Goal: Complete application form: Complete application form

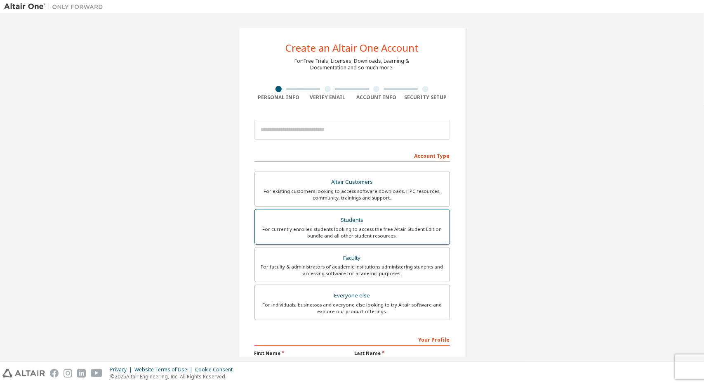
click at [366, 213] on label "Students For currently enrolled students looking to access the free Altair Stud…" at bounding box center [353, 226] width 196 height 35
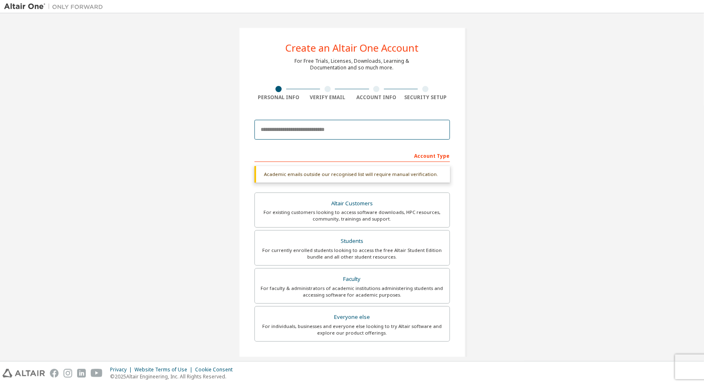
click at [316, 134] on input "email" at bounding box center [353, 130] width 196 height 20
type input "*"
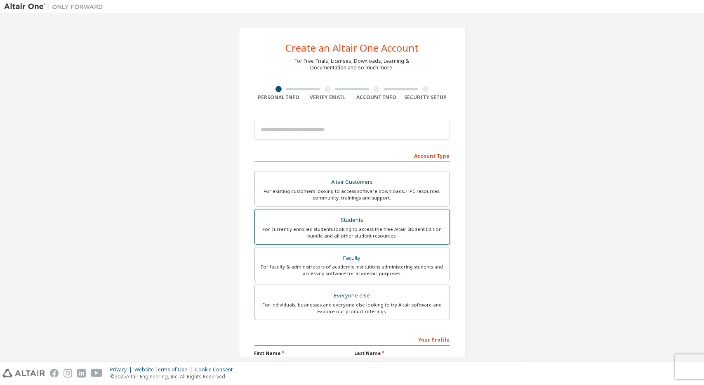
click at [364, 219] on div "Students" at bounding box center [352, 220] width 185 height 12
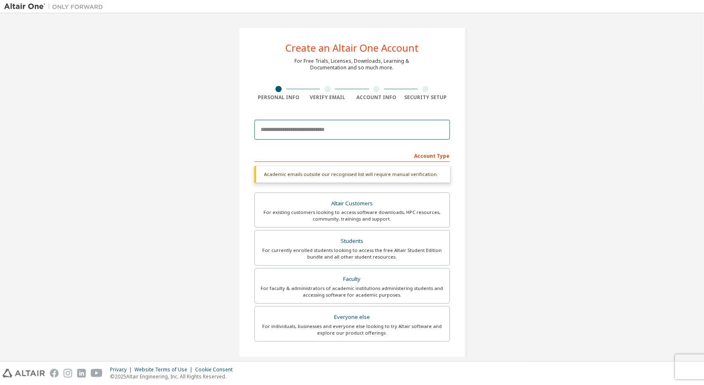
click at [334, 125] on input "email" at bounding box center [353, 130] width 196 height 20
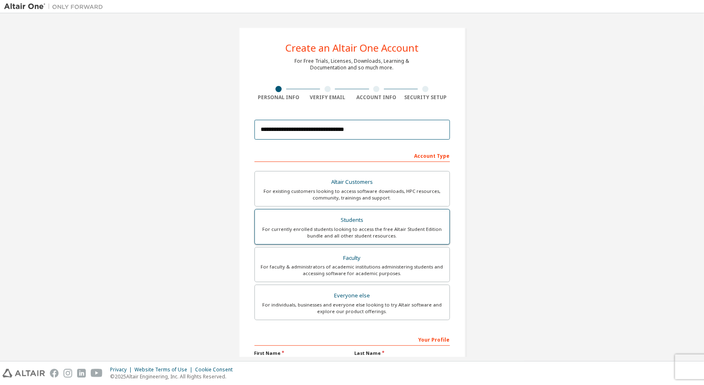
type input "**********"
click at [360, 224] on div "Students" at bounding box center [352, 220] width 185 height 12
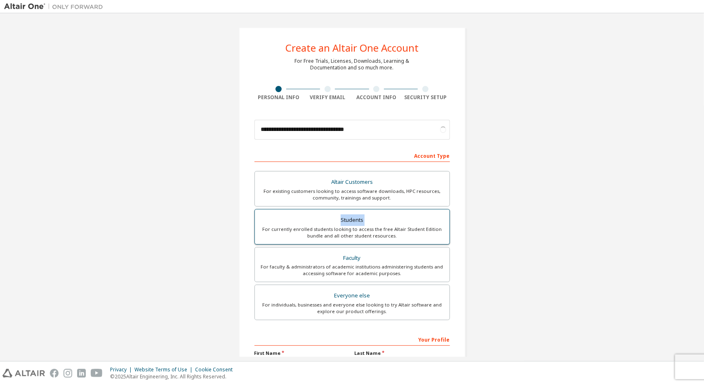
click at [360, 224] on div "Students" at bounding box center [352, 220] width 185 height 12
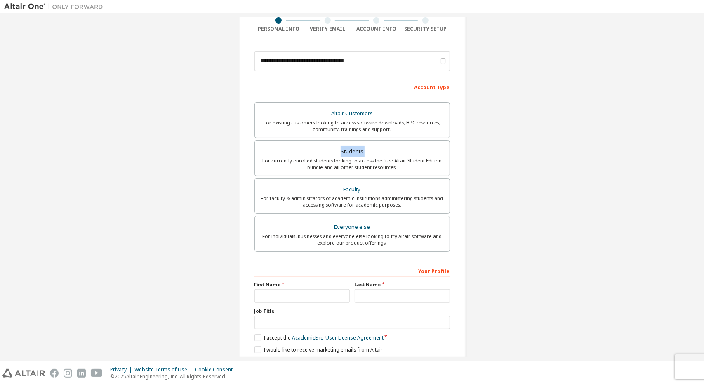
scroll to position [96, 0]
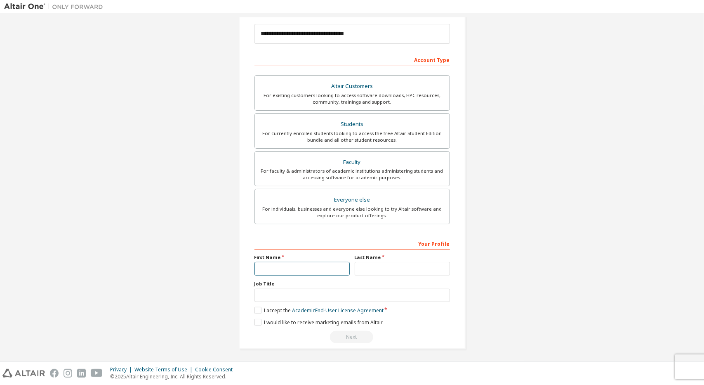
click at [336, 264] on input "text" at bounding box center [302, 269] width 95 height 14
type input "******"
click at [377, 272] on input "text" at bounding box center [402, 269] width 95 height 14
type input "**********"
click at [362, 295] on input "text" at bounding box center [353, 295] width 196 height 14
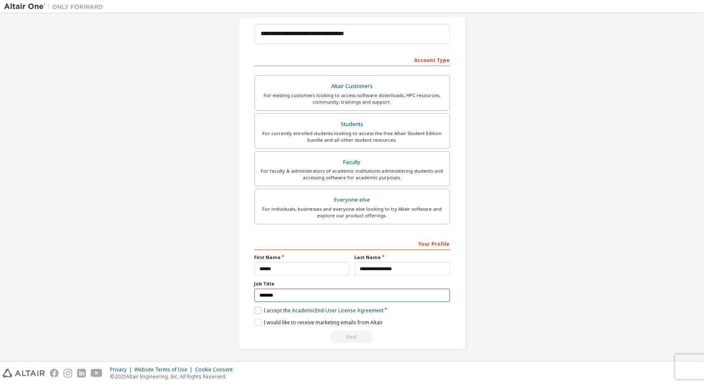
type input "*******"
click at [259, 308] on label "I accept the Academic End-User License Agreement" at bounding box center [319, 310] width 129 height 7
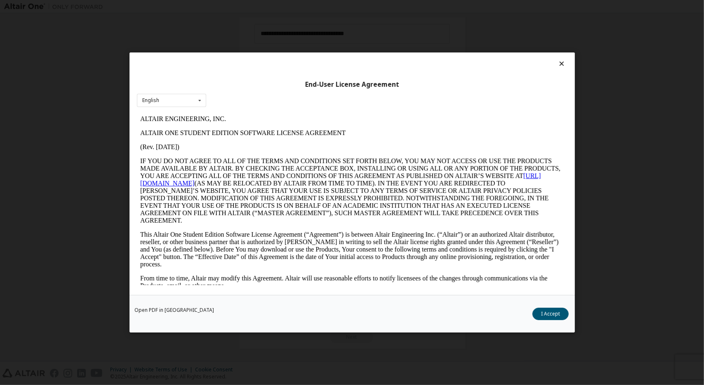
scroll to position [0, 0]
click at [540, 315] on button "I Accept" at bounding box center [551, 313] width 36 height 12
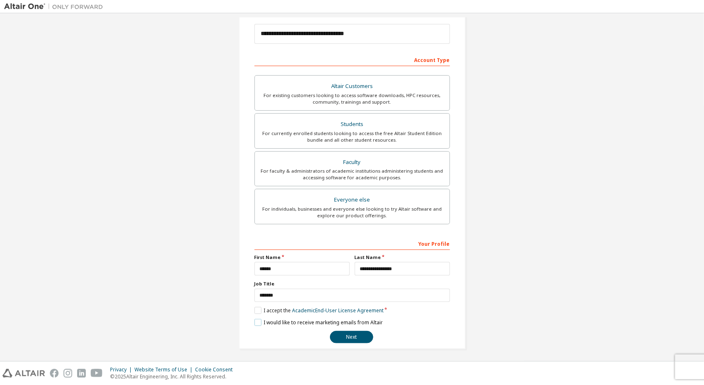
click at [259, 320] on label "I would like to receive marketing emails from Altair" at bounding box center [319, 322] width 128 height 7
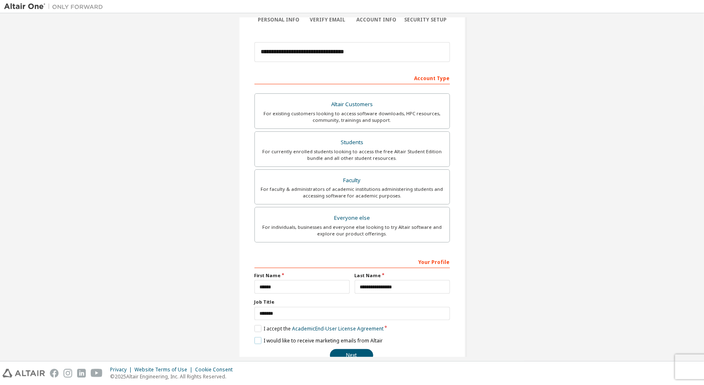
scroll to position [96, 0]
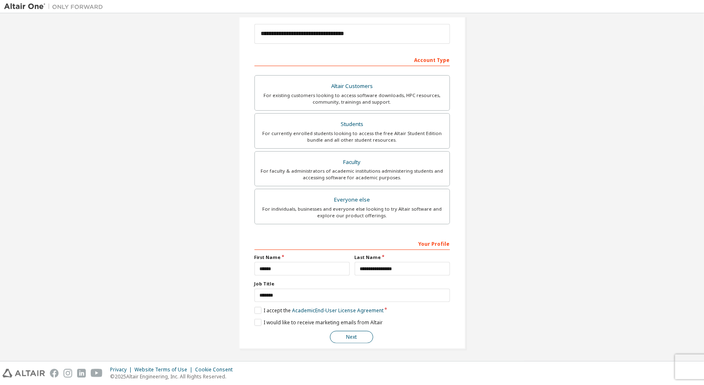
click at [353, 334] on button "Next" at bounding box center [351, 337] width 43 height 12
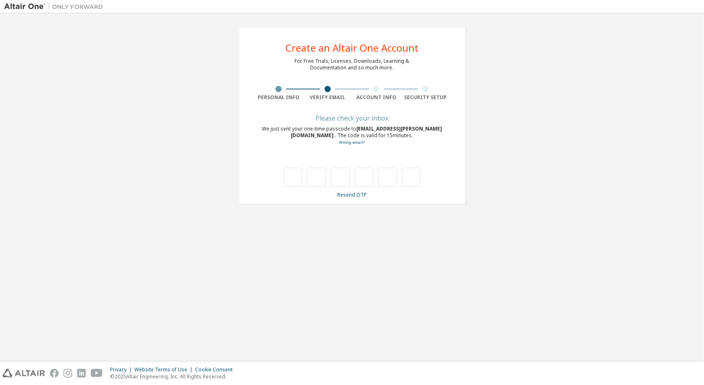
type input "*"
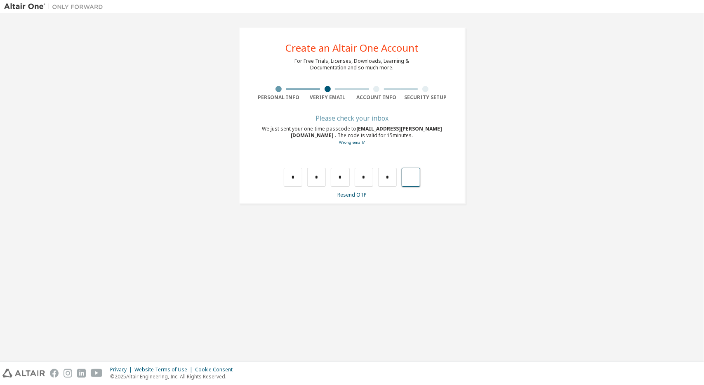
type input "*"
click at [303, 177] on div at bounding box center [352, 177] width 137 height 19
click at [298, 178] on input "text" at bounding box center [293, 177] width 19 height 19
type input "*"
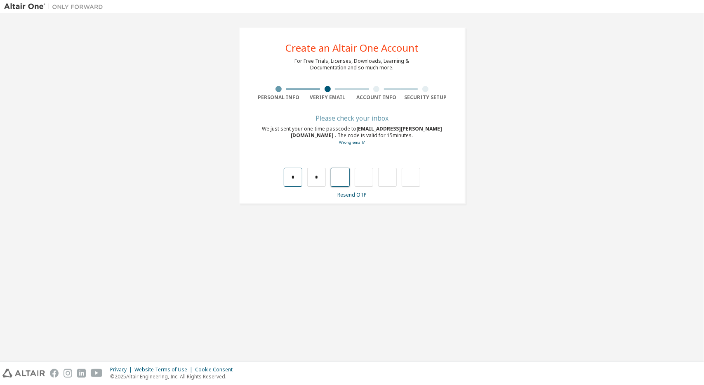
type input "*"
click at [298, 179] on input "text" at bounding box center [293, 177] width 19 height 19
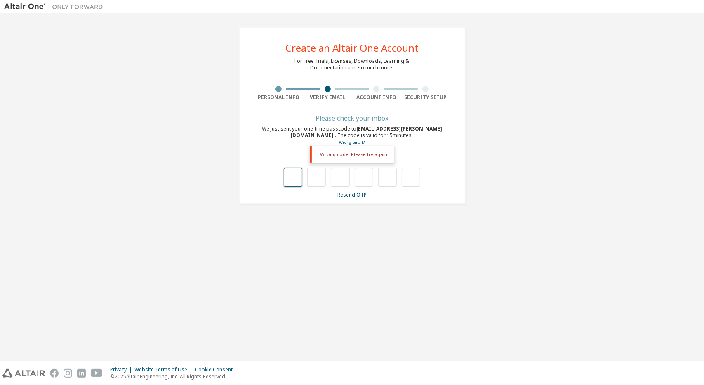
type input "*"
click at [320, 173] on input "*" at bounding box center [316, 177] width 19 height 19
type input "*"
click at [320, 173] on input "*" at bounding box center [316, 177] width 19 height 19
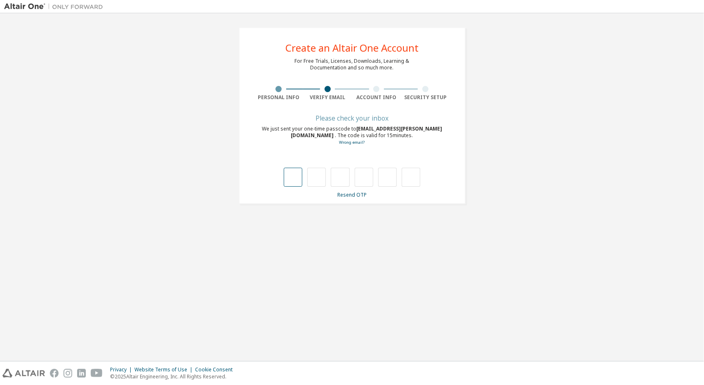
type input "*"
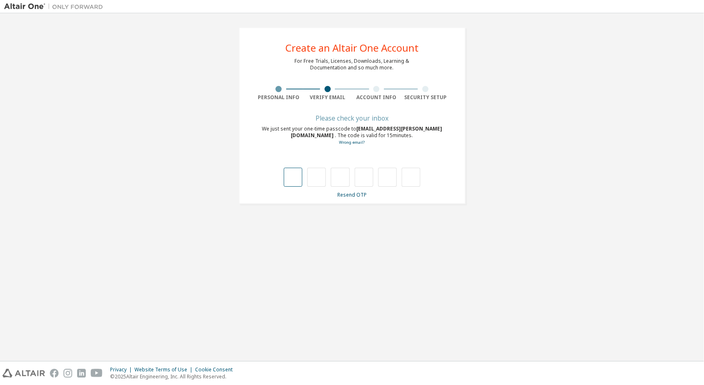
type input "*"
